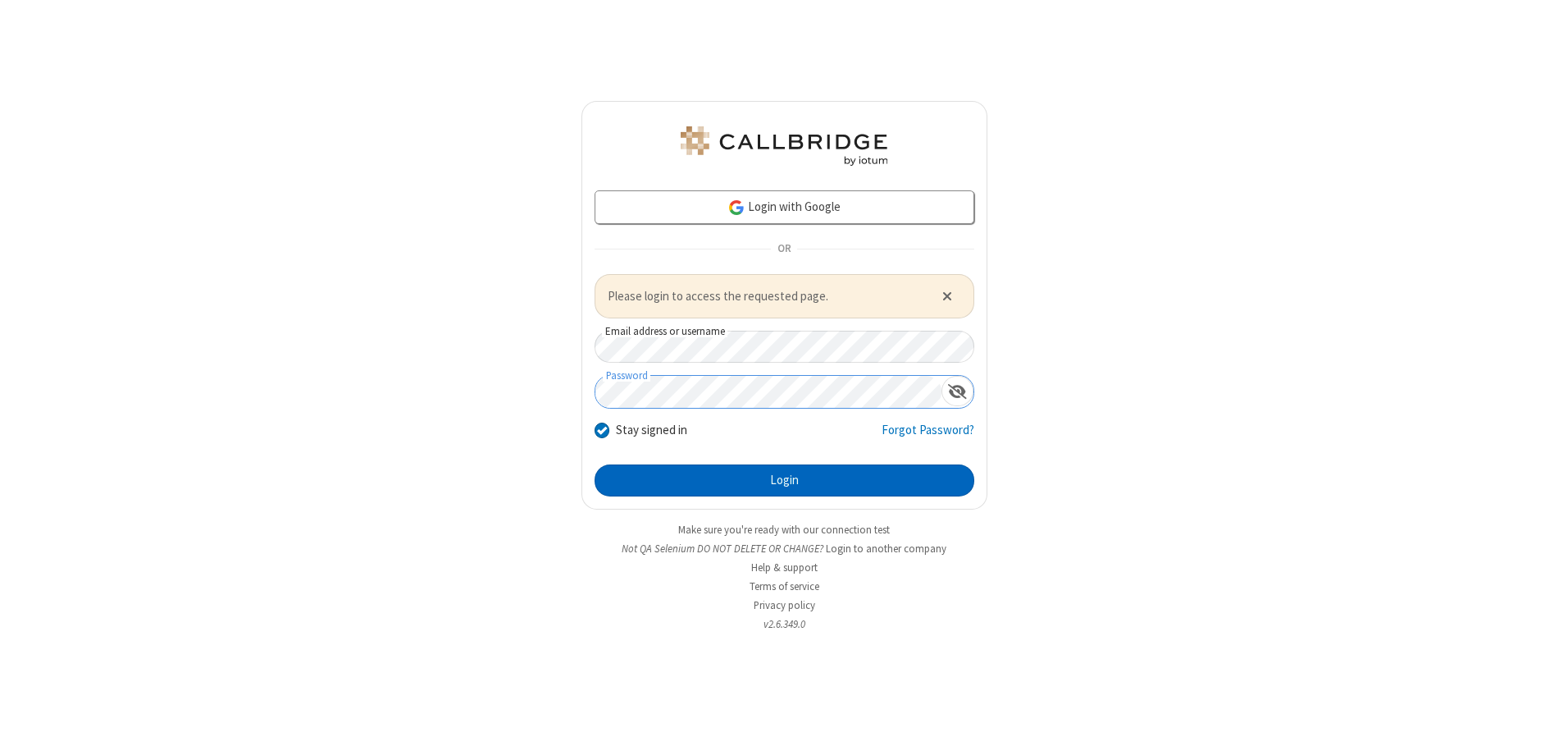
click at [784, 480] on button "Login" at bounding box center [784, 480] width 380 height 33
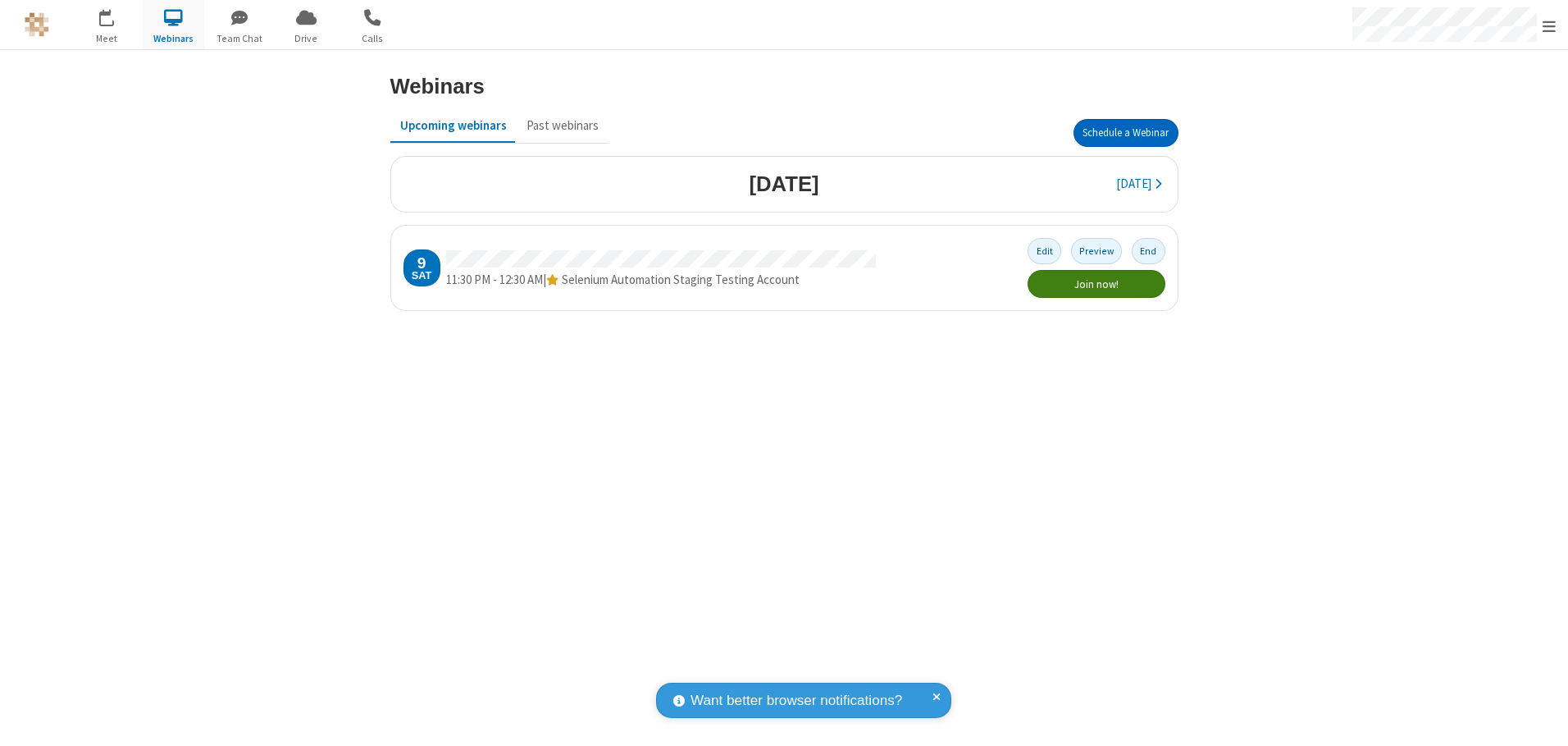
click at [1125, 133] on button "Schedule a Webinar" at bounding box center [1126, 133] width 105 height 28
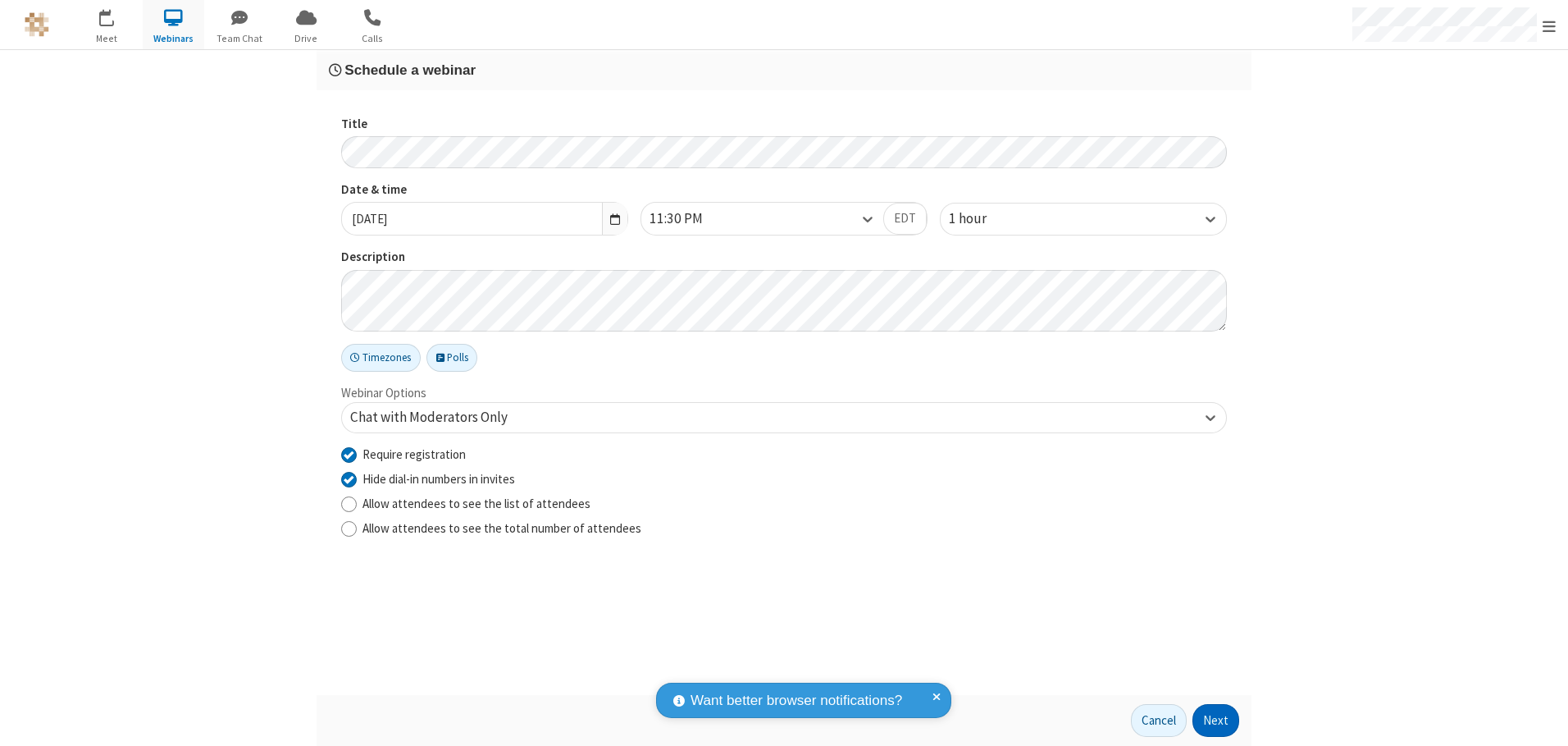
click at [1216, 720] on button "Next" at bounding box center [1216, 720] width 47 height 33
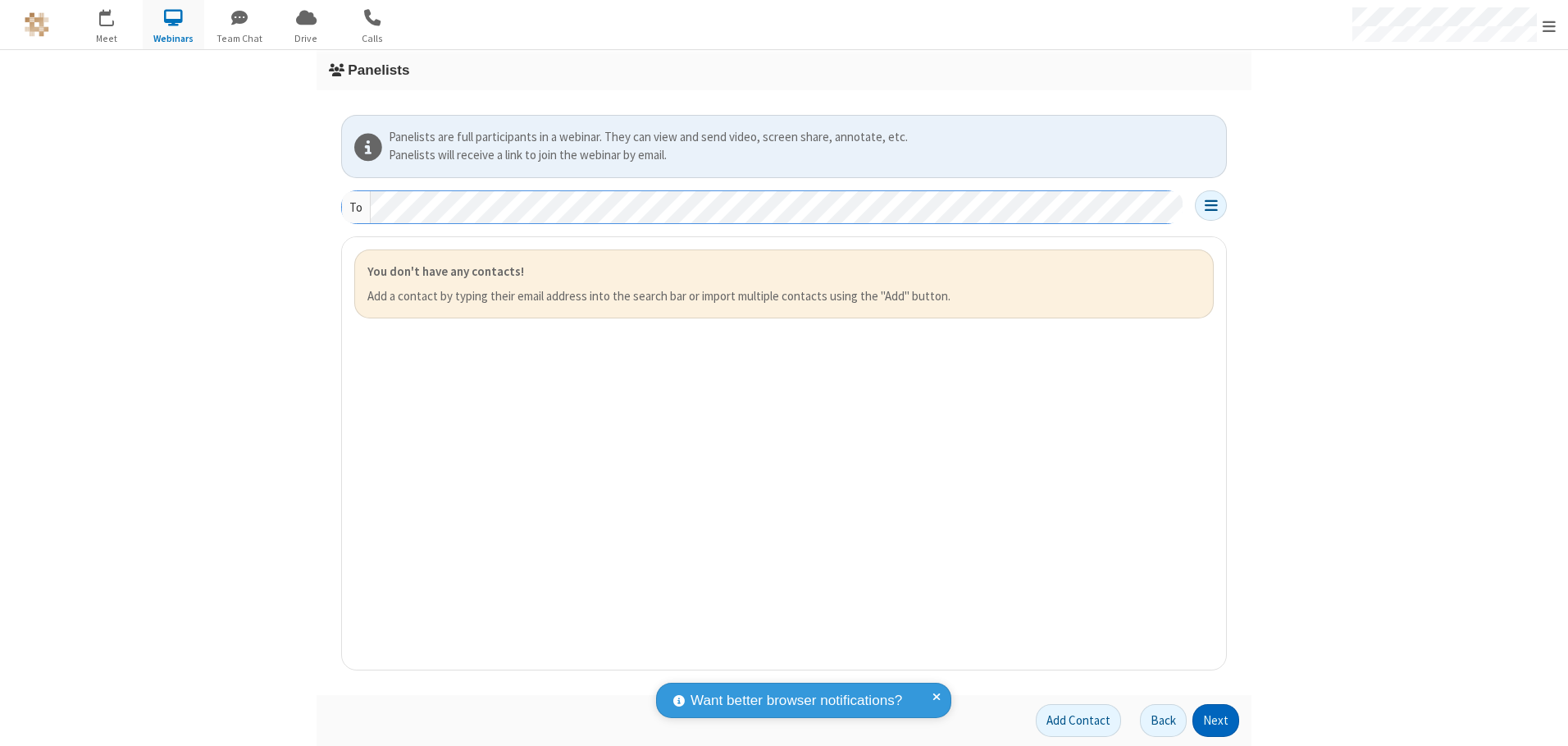
click at [1216, 720] on button "Next" at bounding box center [1216, 720] width 47 height 33
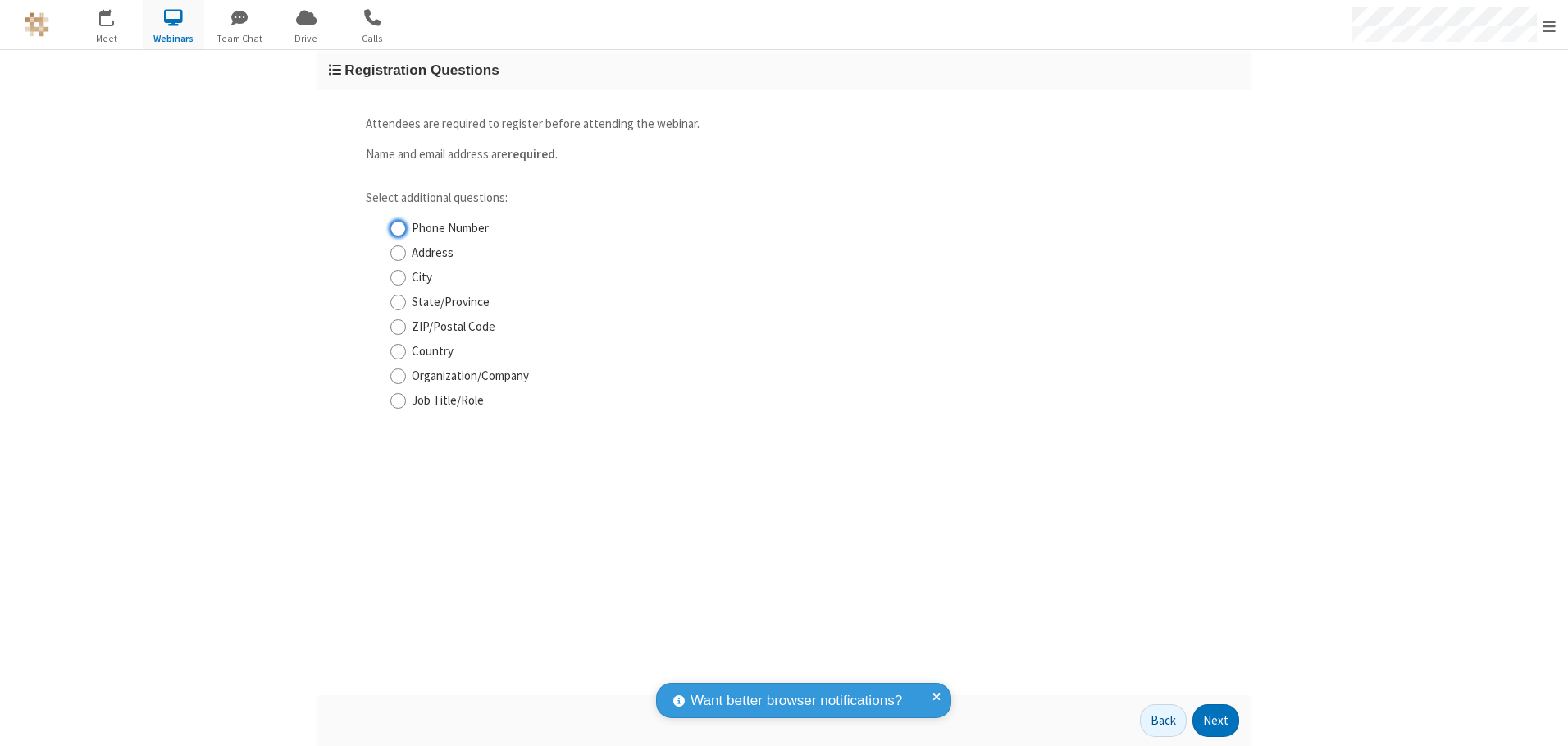
click at [398, 228] on input "Phone Number" at bounding box center [398, 228] width 16 height 18
checkbox input "true"
click at [1216, 720] on button "Next" at bounding box center [1216, 720] width 47 height 33
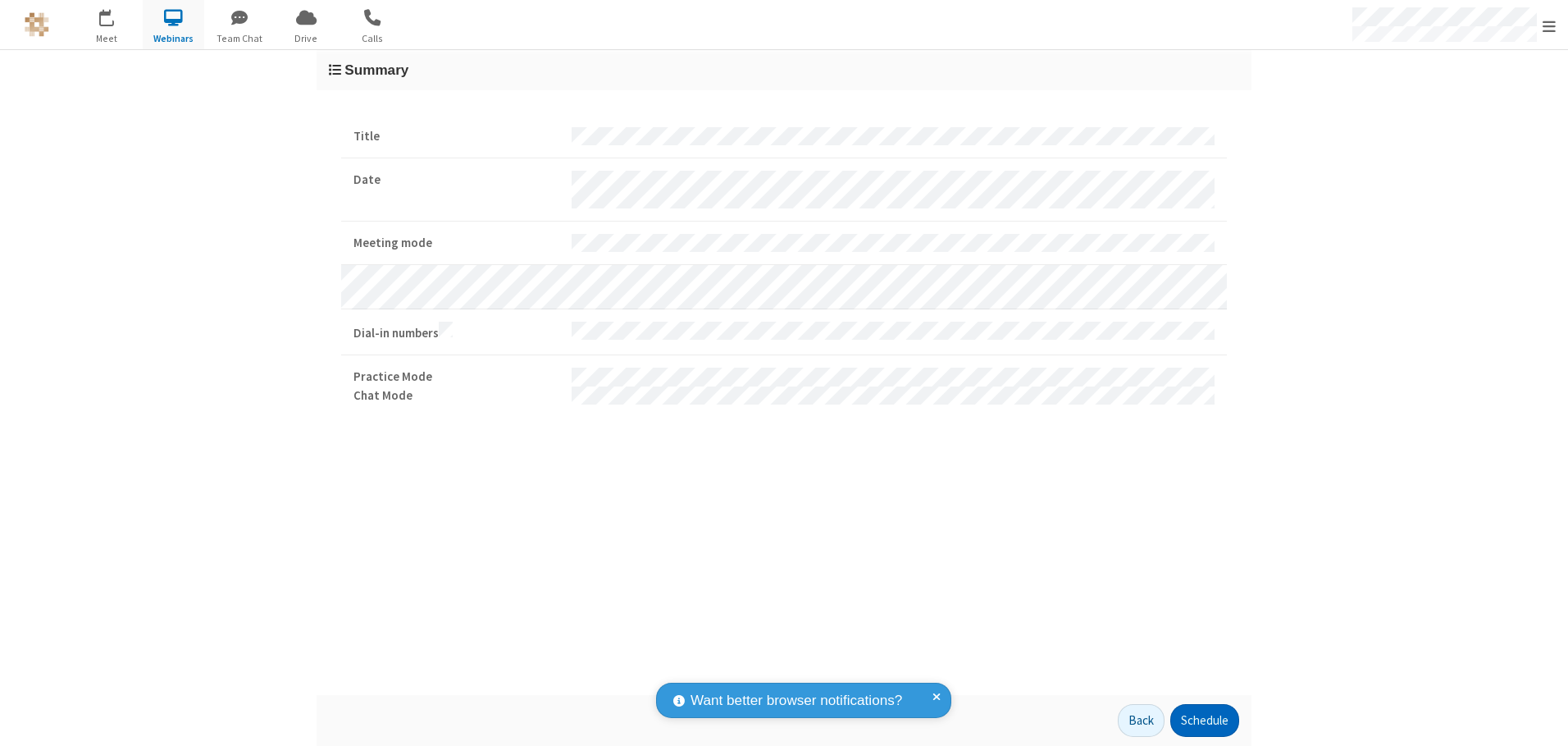
click at [1204, 720] on button "Schedule" at bounding box center [1205, 720] width 69 height 33
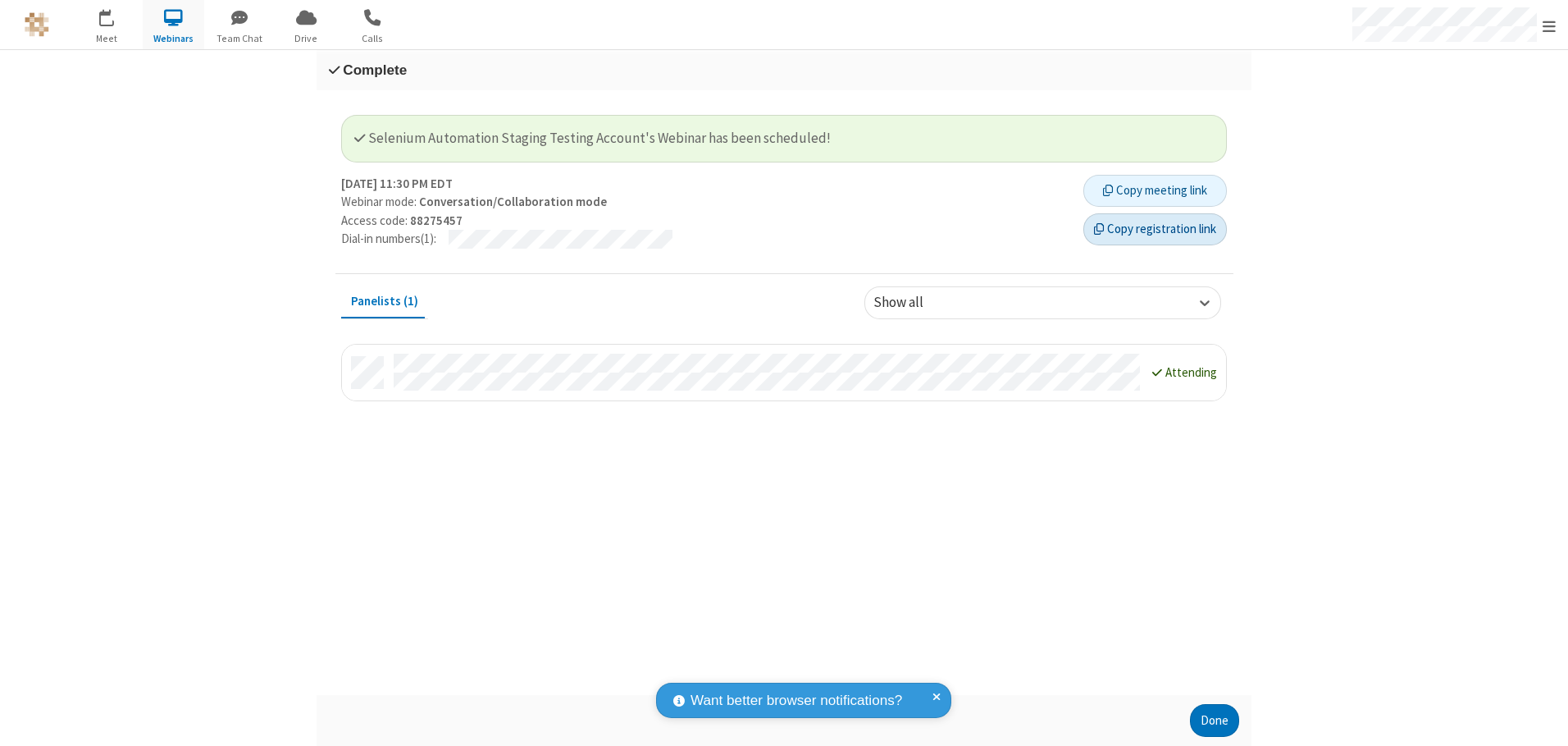
click at [1154, 229] on button "Copy registration link" at bounding box center [1154, 229] width 143 height 33
click at [1215, 720] on button "Done" at bounding box center [1214, 720] width 49 height 33
